Goal: Task Accomplishment & Management: Manage account settings

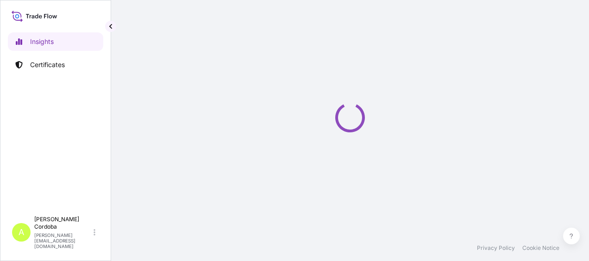
select select "2025"
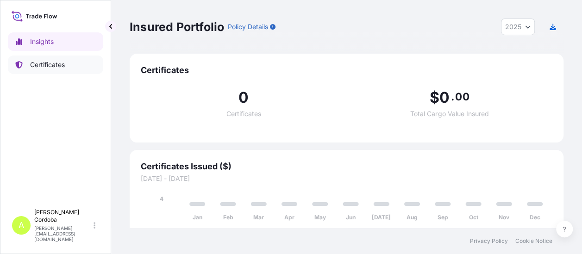
click at [38, 67] on p "Certificates" at bounding box center [47, 64] width 35 height 9
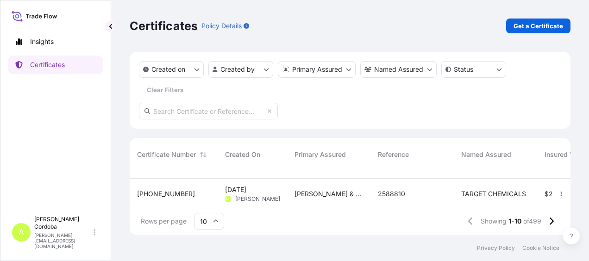
scroll to position [56, 0]
click at [497, 194] on span "TARGET CHEMICALS" at bounding box center [493, 193] width 65 height 9
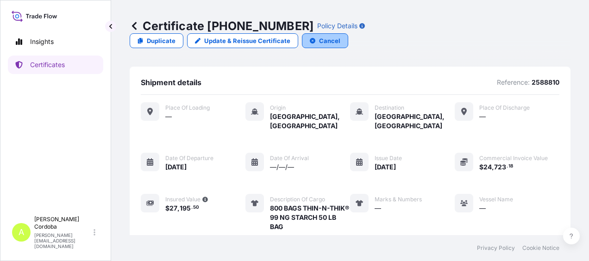
click at [341, 36] on p "Cancel" at bounding box center [329, 40] width 21 height 9
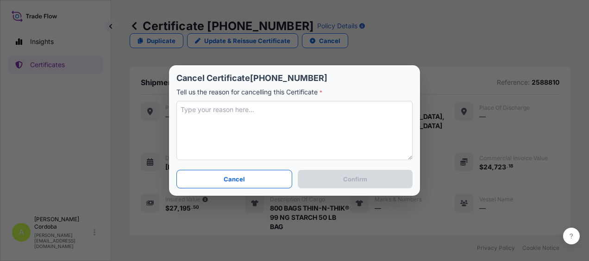
click at [322, 110] on textarea at bounding box center [295, 130] width 236 height 59
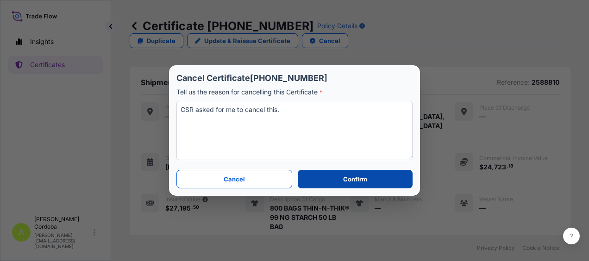
type textarea "CSR asked for me to cancel this."
click at [331, 182] on button "Confirm" at bounding box center [355, 179] width 115 height 19
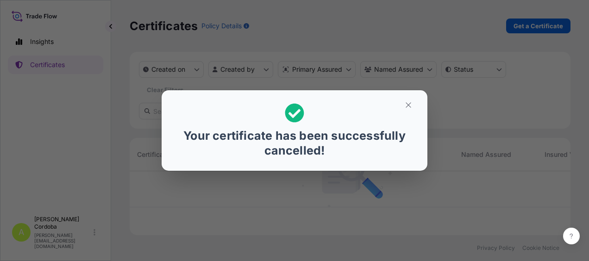
scroll to position [62, 434]
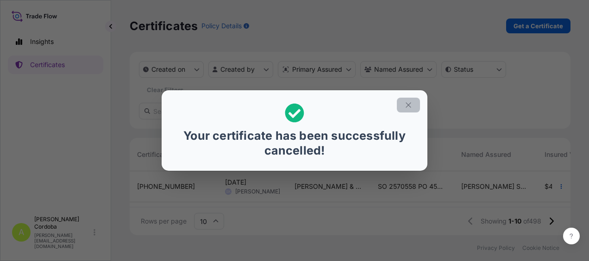
click at [404, 103] on button "button" at bounding box center [408, 105] width 23 height 15
